Goal: Task Accomplishment & Management: Complete application form

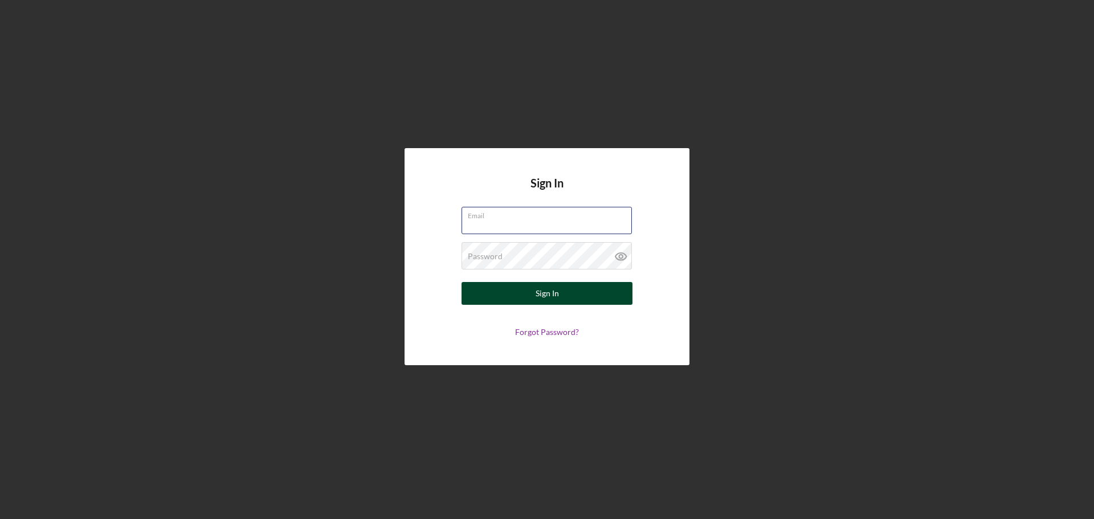
type input "[EMAIL_ADDRESS][DOMAIN_NAME]"
click at [555, 294] on div "Sign In" at bounding box center [546, 293] width 23 height 23
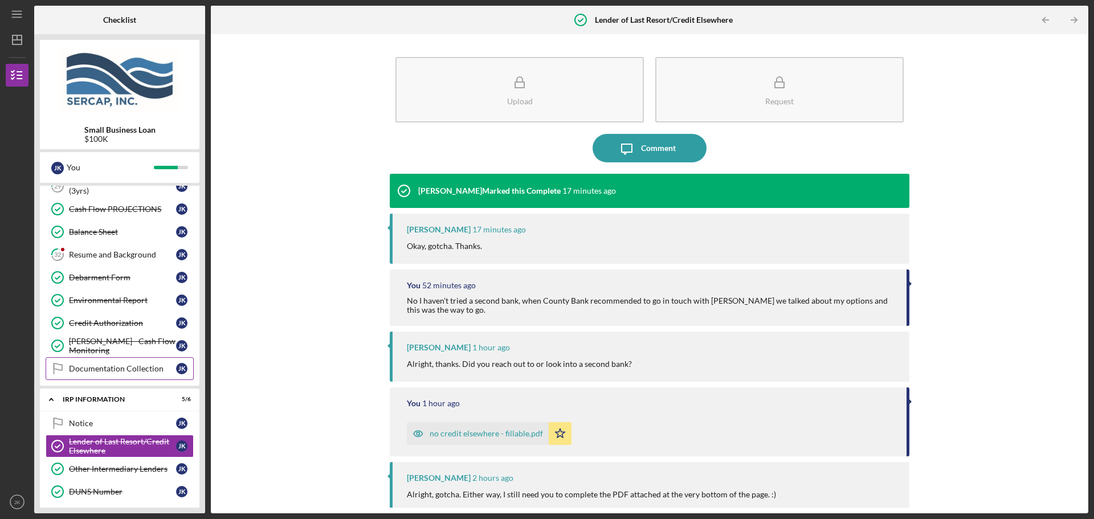
scroll to position [446, 0]
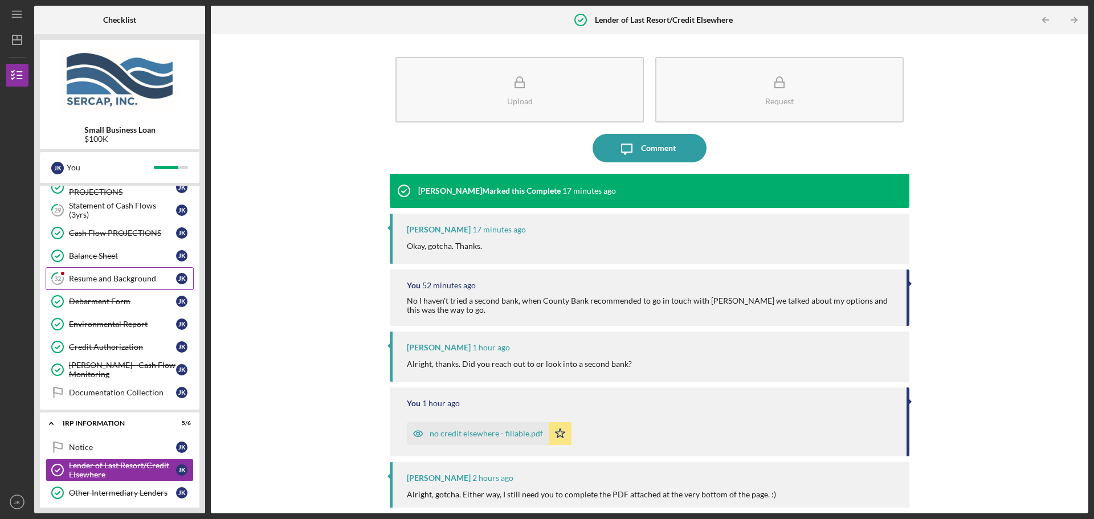
click at [104, 282] on div "Resume and Background" at bounding box center [122, 278] width 107 height 9
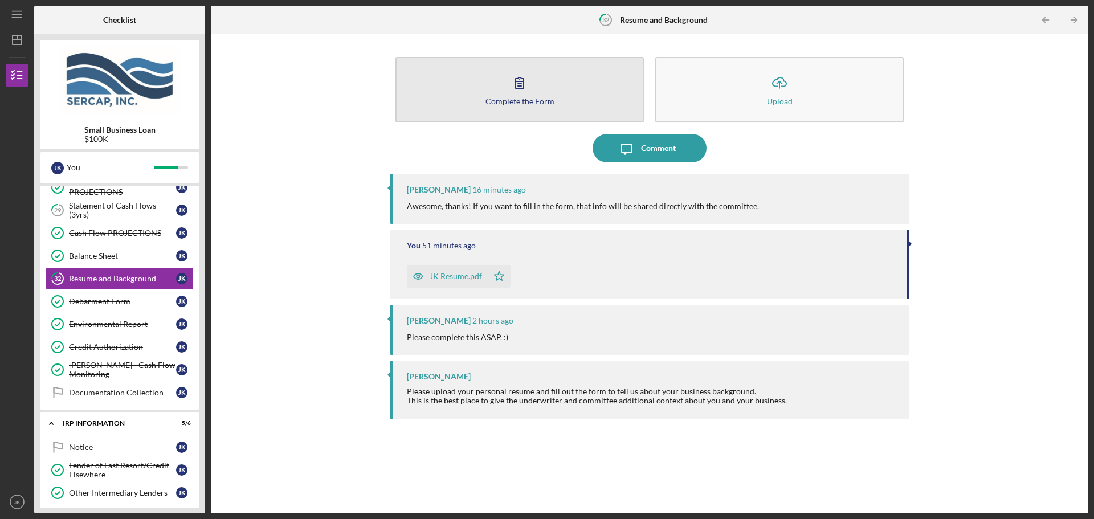
click at [547, 85] on button "Complete the Form Form" at bounding box center [519, 90] width 248 height 66
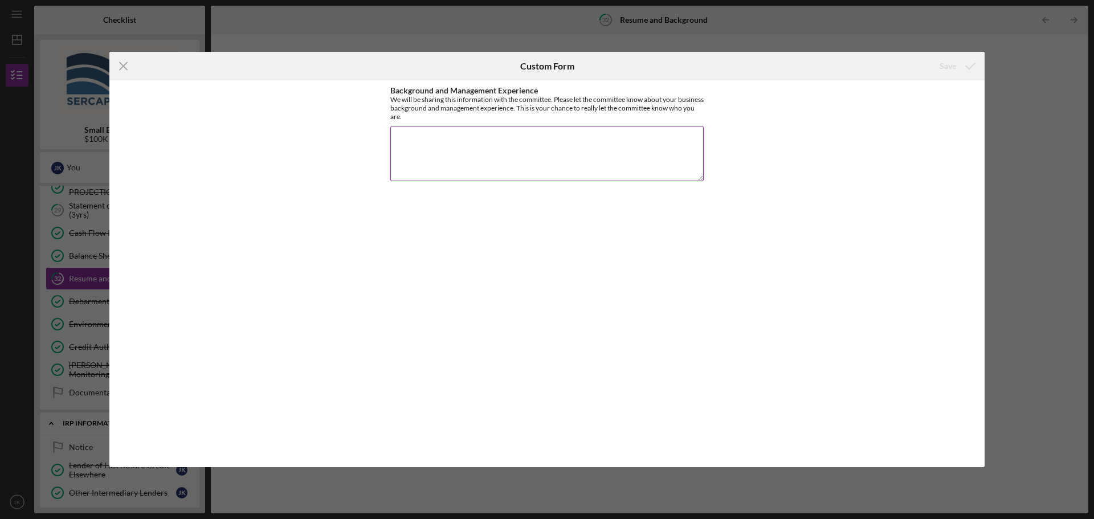
click at [424, 139] on textarea "Background and Management Experience" at bounding box center [546, 153] width 313 height 55
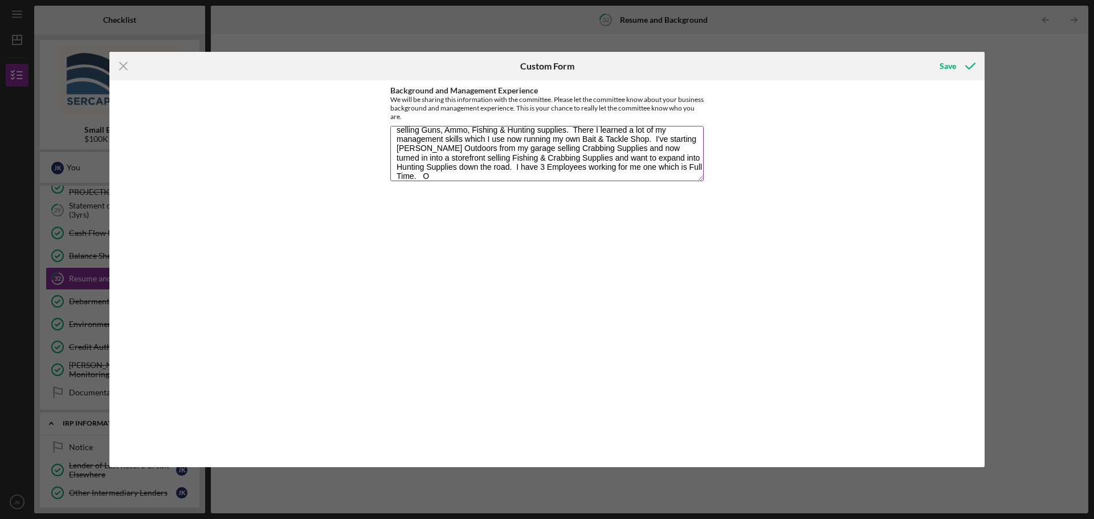
scroll to position [28, 0]
type textarea "I've worked at [PERSON_NAME]'s Sporting Goods where I ran the Lodge Department …"
click at [943, 71] on div "Save" at bounding box center [947, 66] width 17 height 23
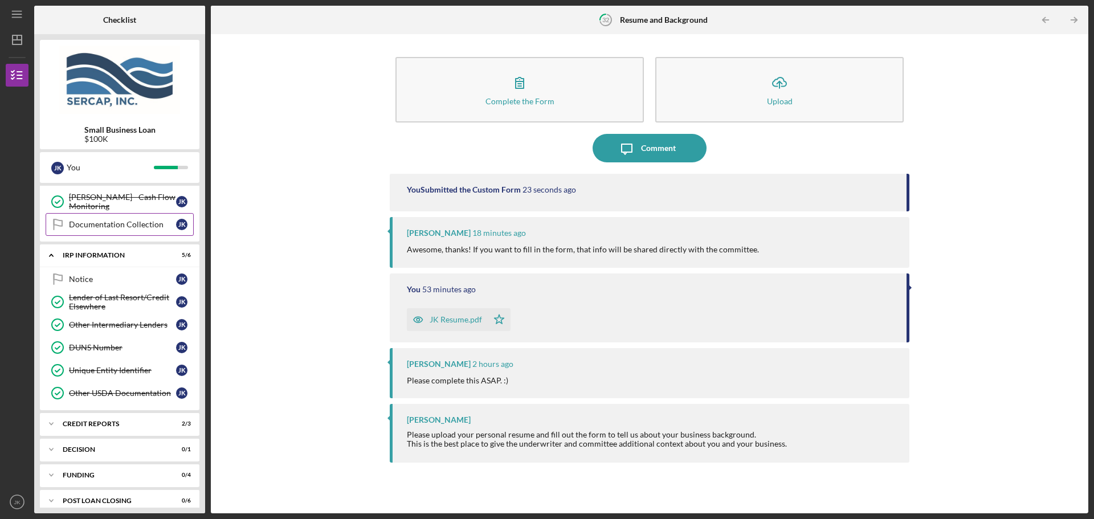
scroll to position [625, 0]
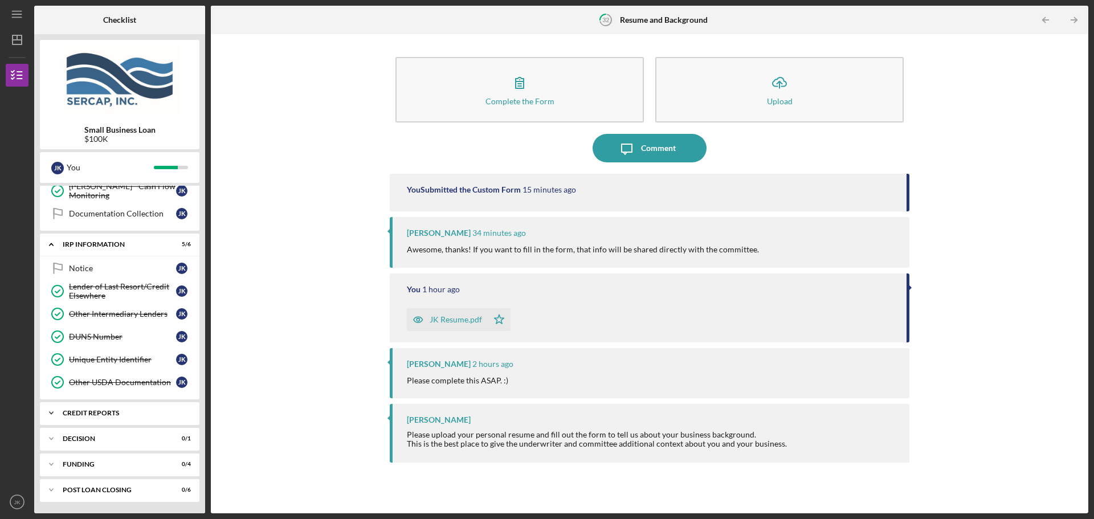
click at [124, 410] on div "credit reports" at bounding box center [124, 413] width 122 height 7
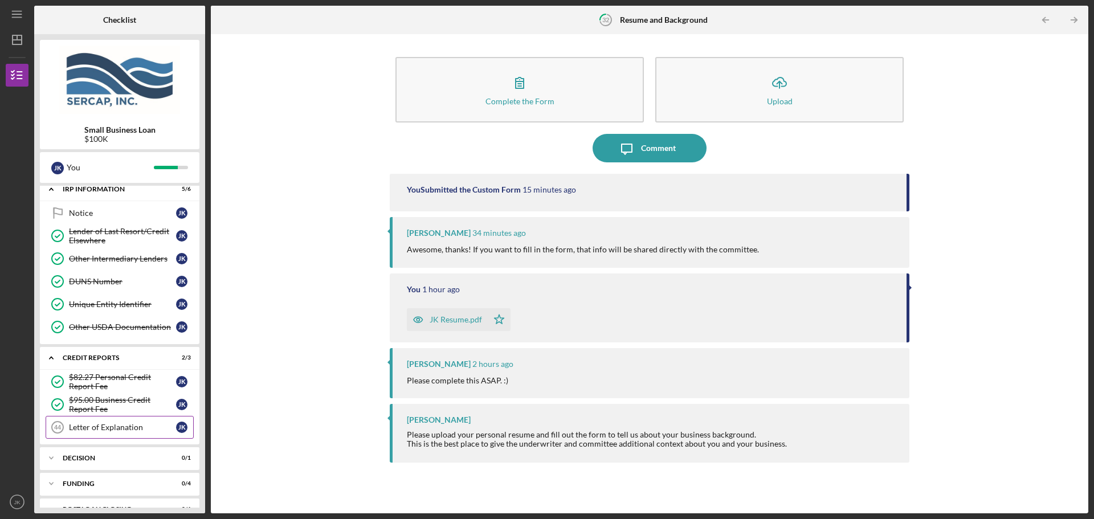
scroll to position [682, 0]
click at [117, 430] on div "Letter of Explanation" at bounding box center [122, 425] width 107 height 9
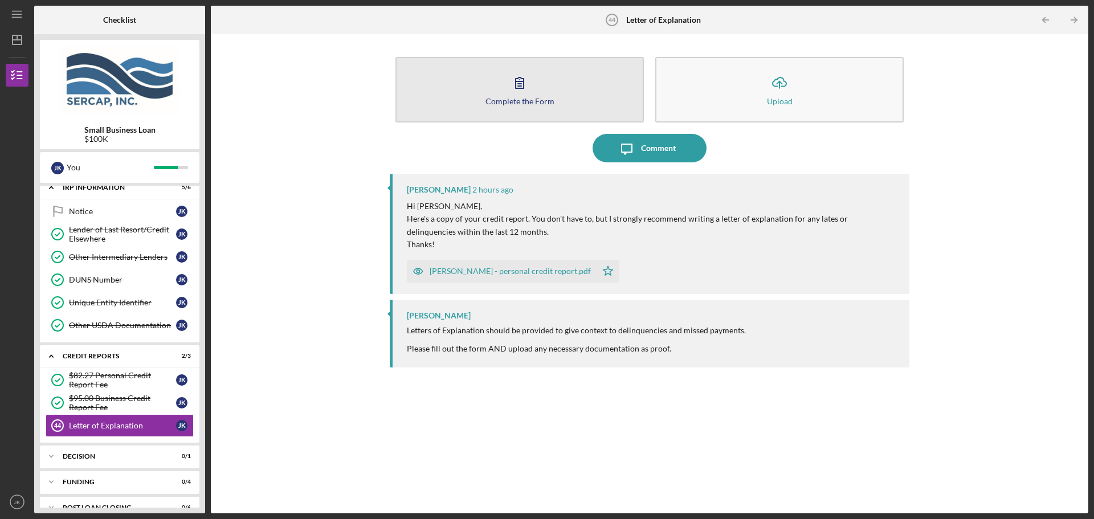
click at [506, 94] on icon "button" at bounding box center [519, 82] width 28 height 28
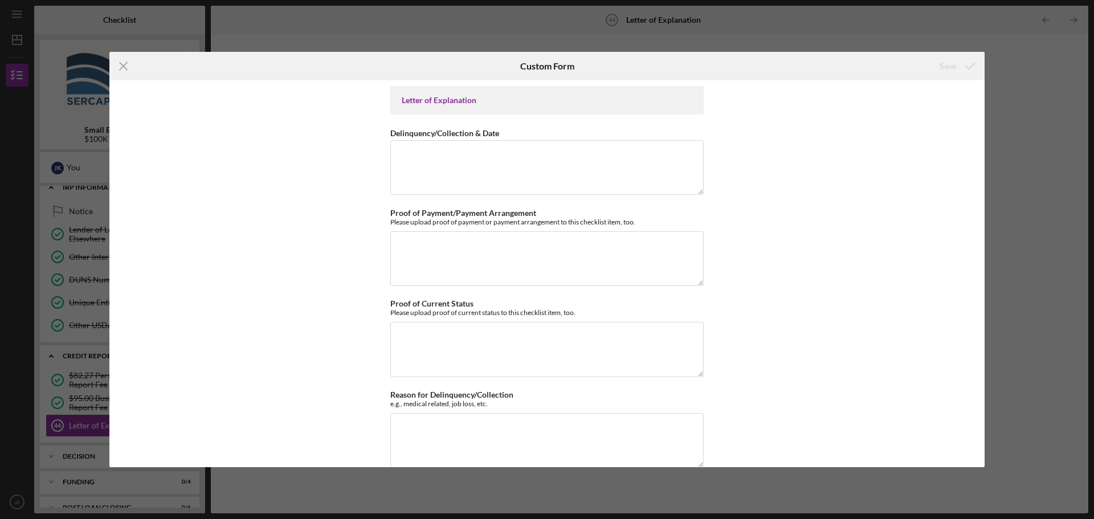
click at [1030, 52] on div "Icon/Menu Close Custom Form Save Letter of Explanation Delinquency/Collection &…" at bounding box center [547, 259] width 1094 height 519
click at [127, 67] on icon "Icon/Menu Close" at bounding box center [123, 66] width 28 height 28
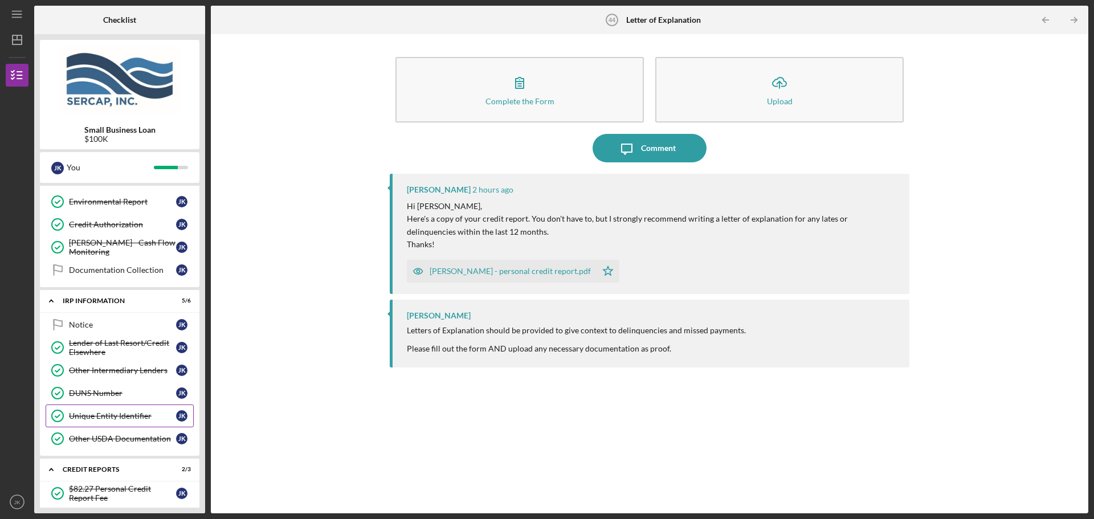
scroll to position [568, 0]
click at [120, 318] on link "Notice Notice J K" at bounding box center [120, 325] width 148 height 23
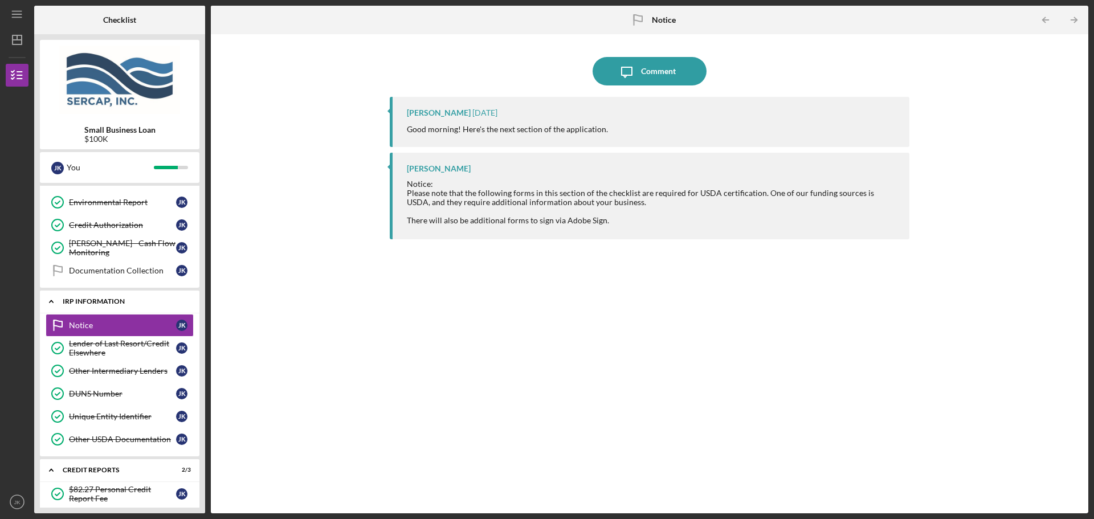
click at [126, 300] on div "IRP Information" at bounding box center [124, 301] width 122 height 7
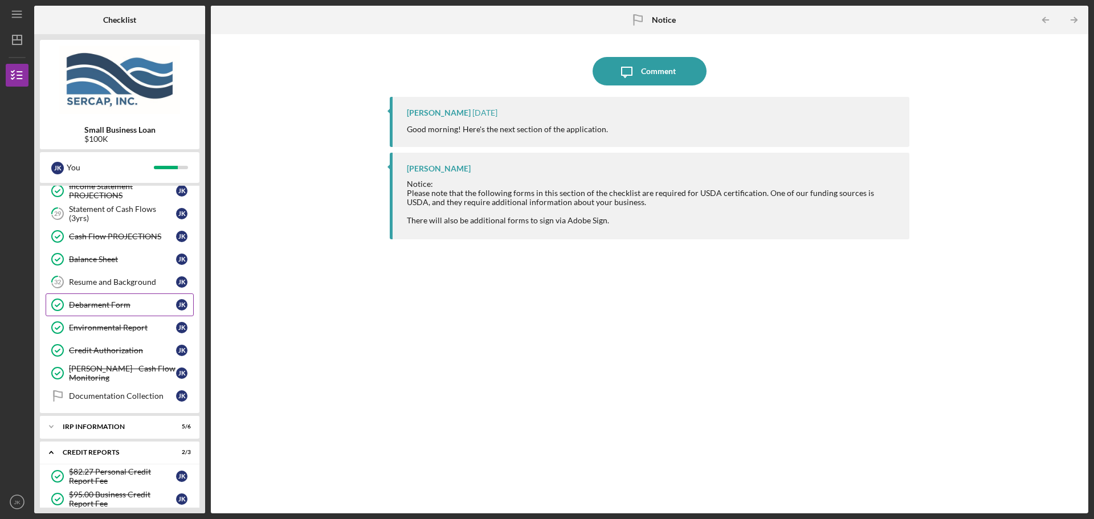
scroll to position [386, 0]
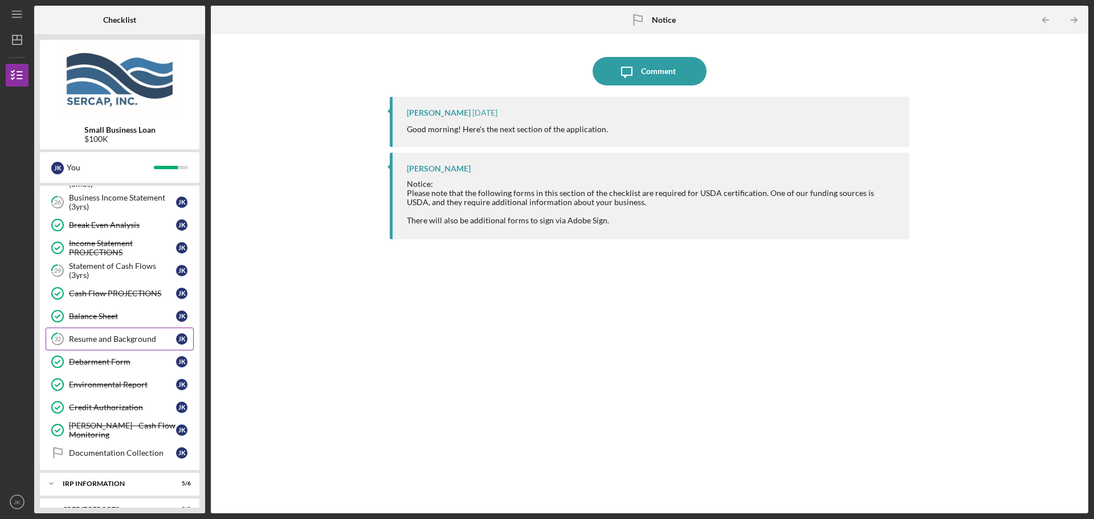
click at [135, 336] on div "Resume and Background" at bounding box center [122, 338] width 107 height 9
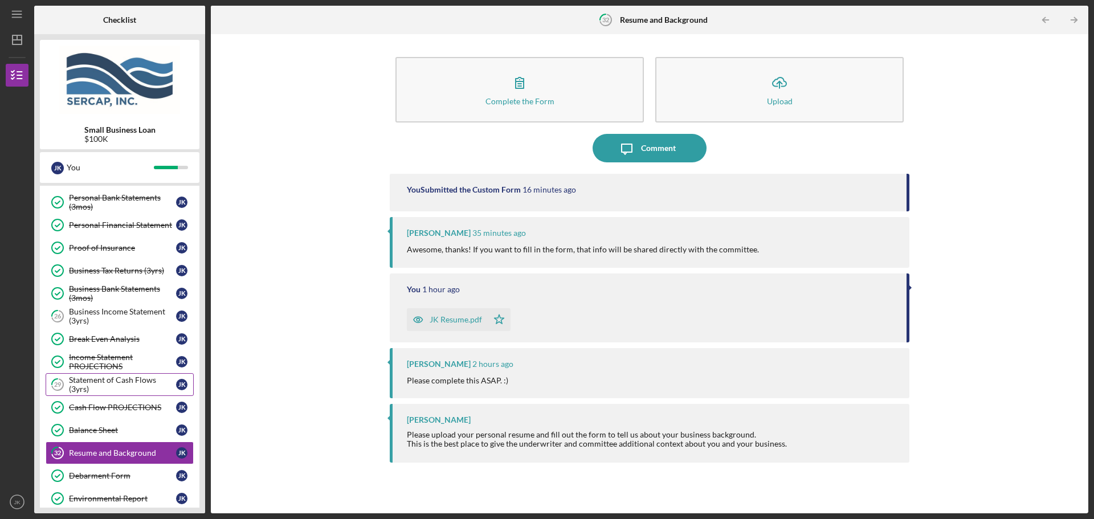
scroll to position [215, 0]
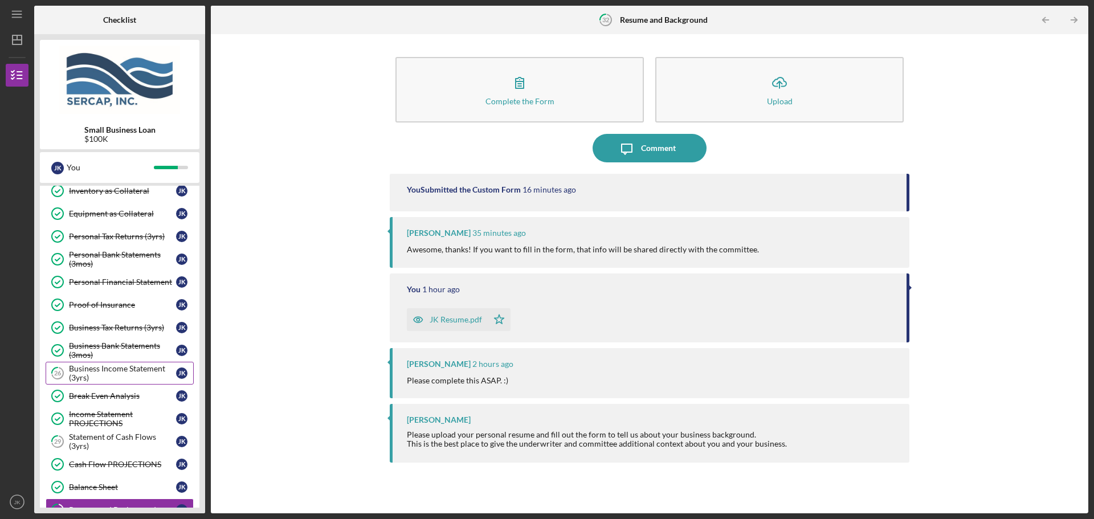
click at [134, 371] on div "Business Income Statement (3yrs)" at bounding box center [122, 373] width 107 height 18
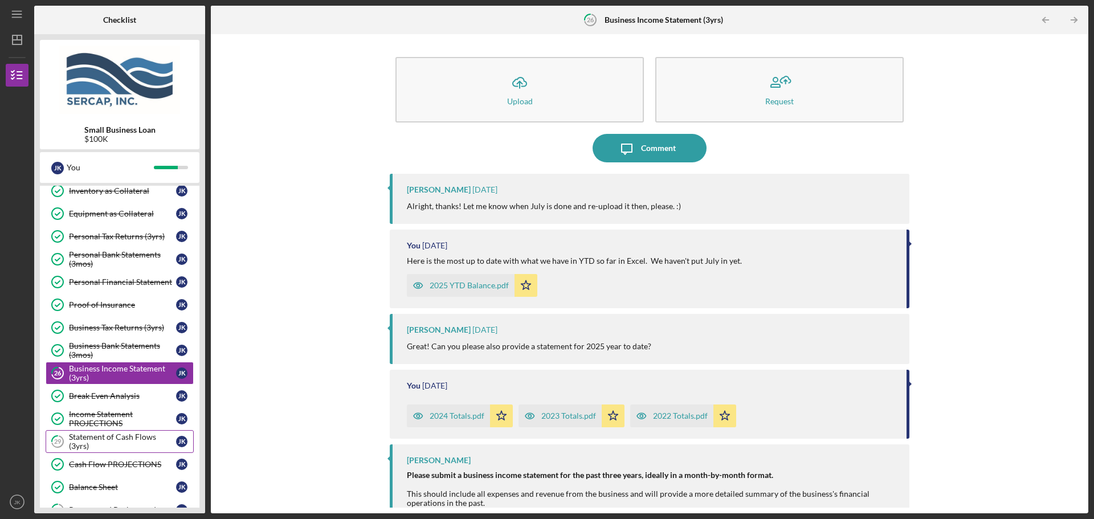
click at [127, 440] on div "Statement of Cash Flows (3yrs)" at bounding box center [122, 441] width 107 height 18
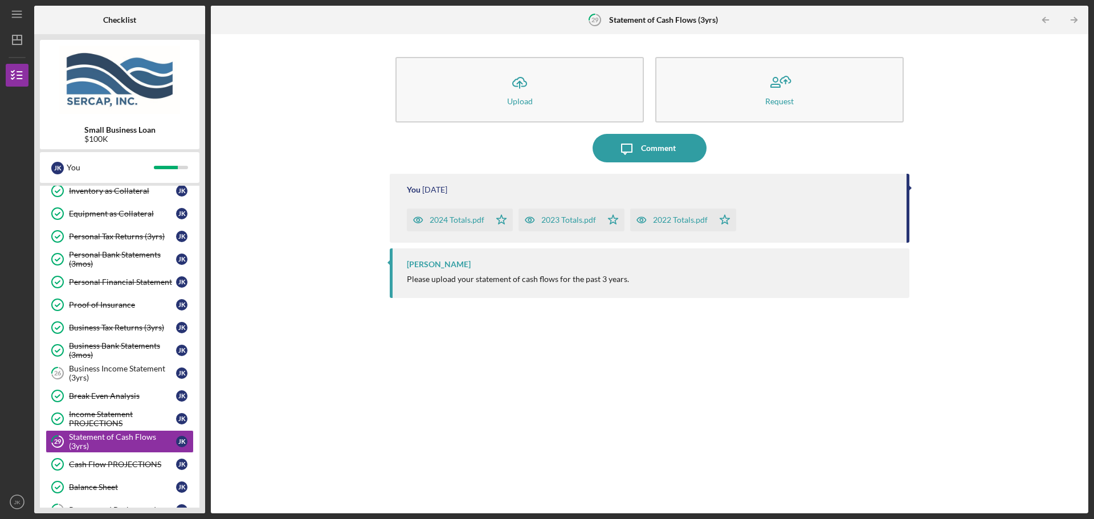
click at [456, 216] on div "2024 Totals.pdf" at bounding box center [457, 219] width 55 height 9
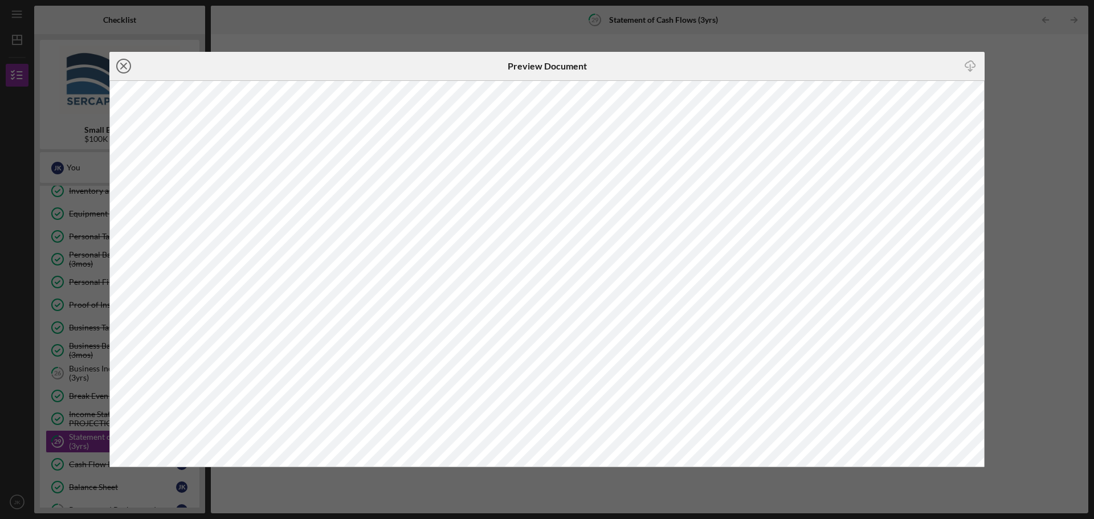
click at [125, 63] on icon "Icon/Close" at bounding box center [123, 66] width 28 height 28
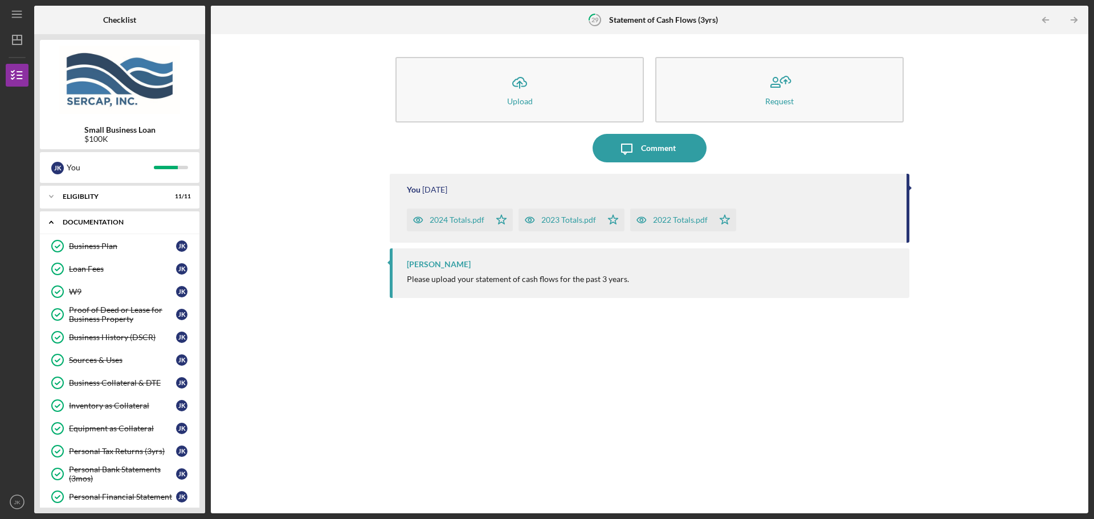
click at [108, 219] on div "Documentation" at bounding box center [124, 222] width 122 height 7
